Goal: Task Accomplishment & Management: Use online tool/utility

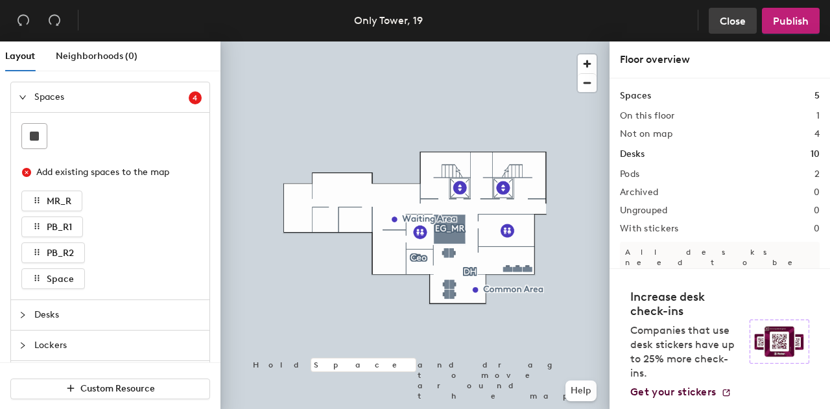
click at [725, 24] on span "Close" at bounding box center [733, 21] width 26 height 12
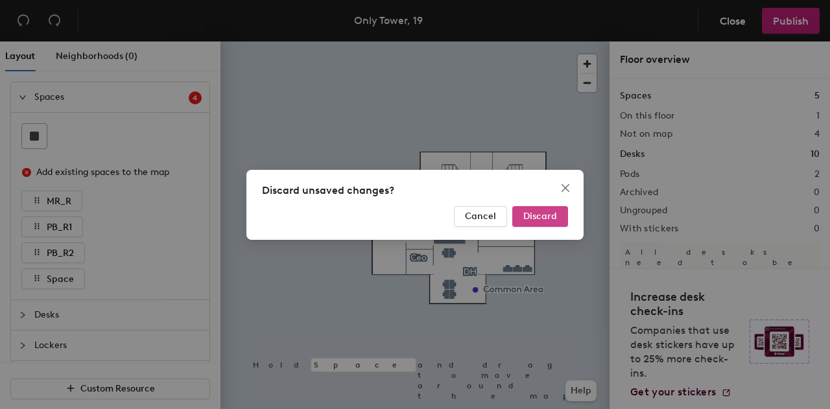
click at [534, 217] on span "Discard" at bounding box center [540, 216] width 34 height 11
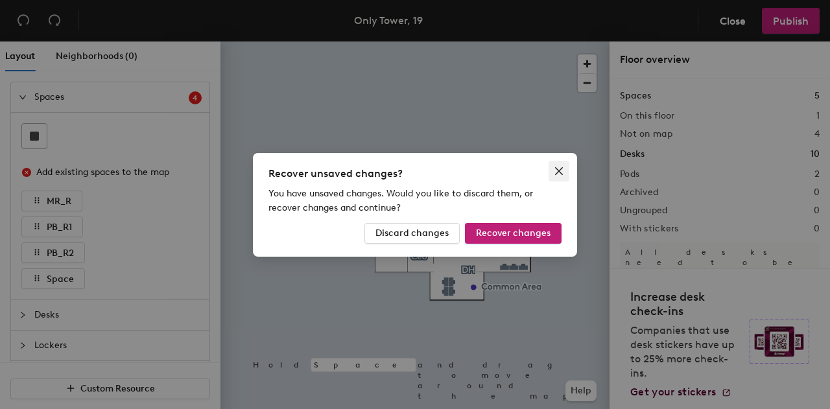
click at [560, 168] on icon "close" at bounding box center [559, 171] width 10 height 10
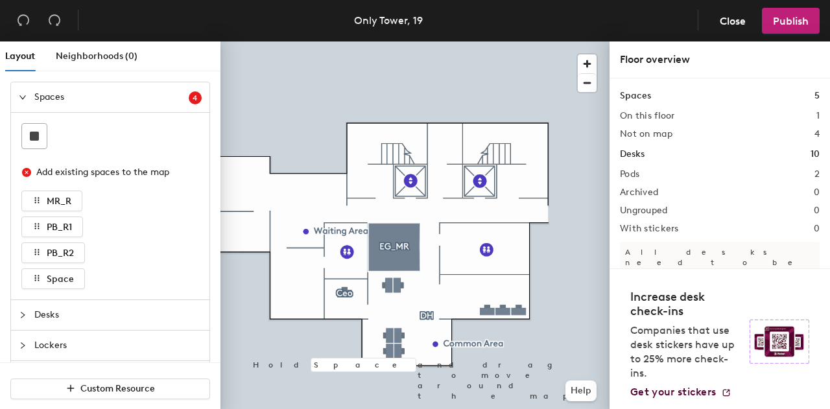
click at [25, 101] on div at bounding box center [27, 97] width 16 height 14
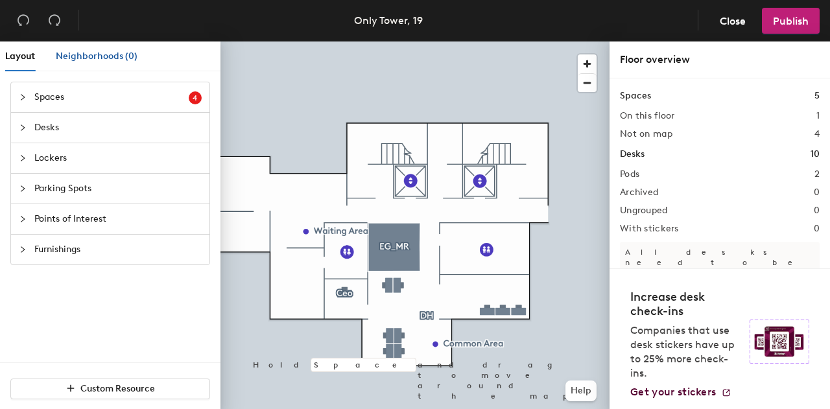
click at [99, 58] on span "Neighborhoods (0)" at bounding box center [97, 56] width 82 height 11
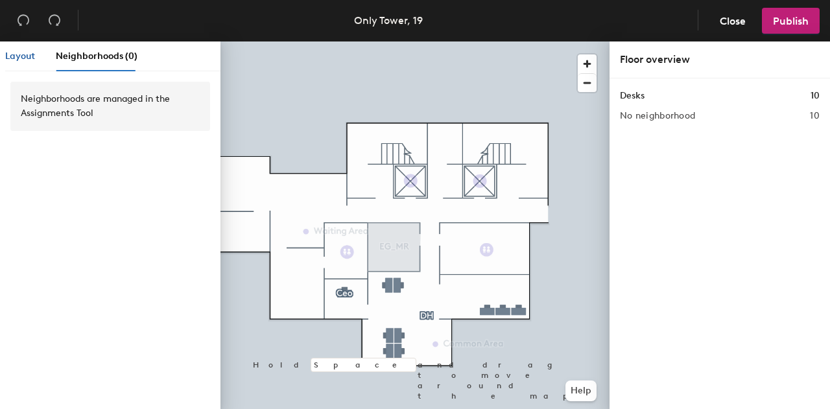
click at [16, 58] on span "Layout" at bounding box center [20, 56] width 30 height 11
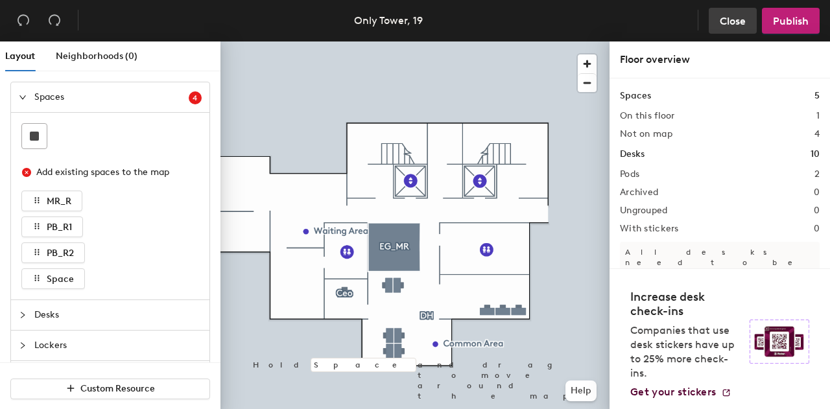
click at [742, 20] on span "Close" at bounding box center [733, 21] width 26 height 12
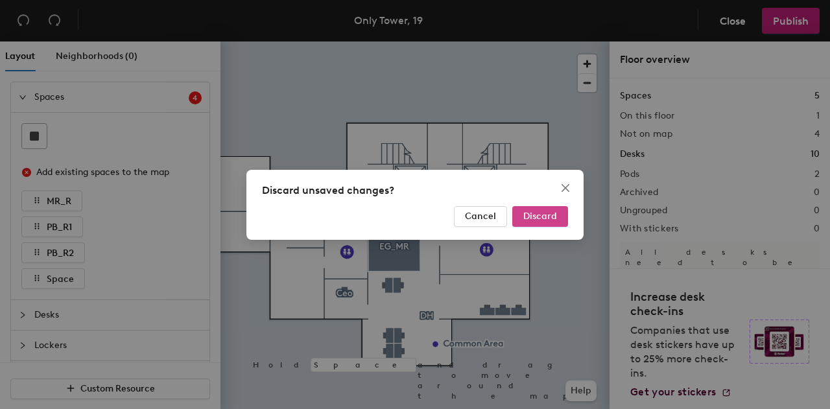
click at [541, 212] on span "Discard" at bounding box center [540, 216] width 34 height 11
